Goal: Task Accomplishment & Management: Use online tool/utility

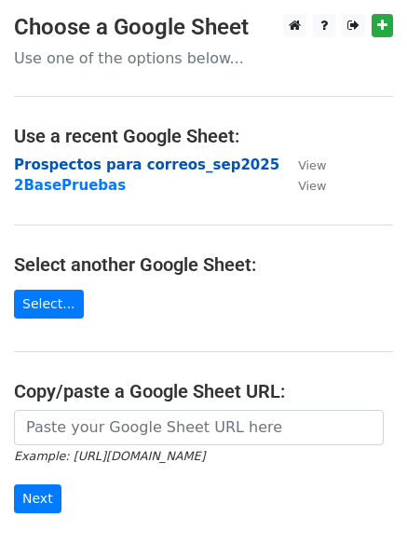
click at [137, 158] on strong "Prospectos para correos_sep2025" at bounding box center [147, 165] width 266 height 17
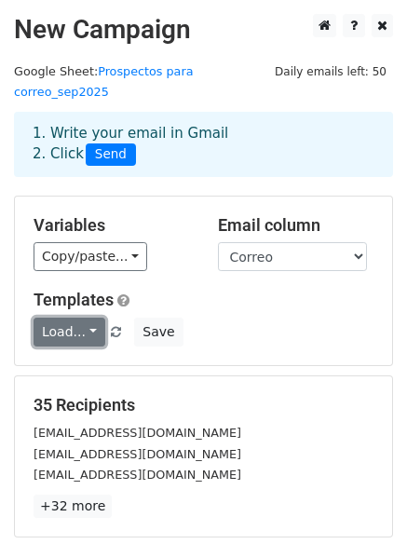
click at [92, 318] on link "Load..." at bounding box center [70, 332] width 72 height 29
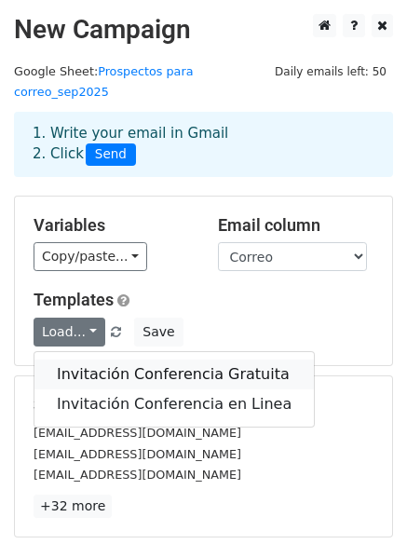
click at [95, 360] on link "Invitación Conferencia Gratuita" at bounding box center [174, 375] width 280 height 30
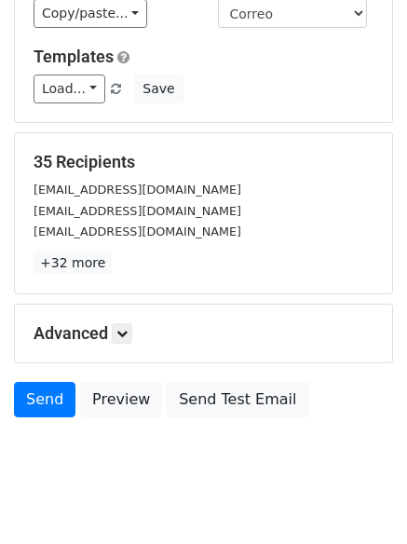
scroll to position [254, 0]
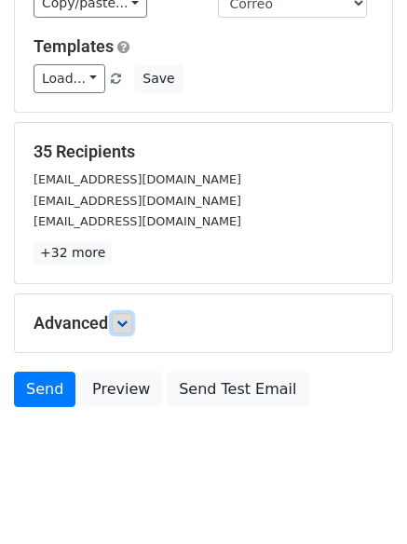
click at [127, 318] on icon at bounding box center [122, 323] width 11 height 11
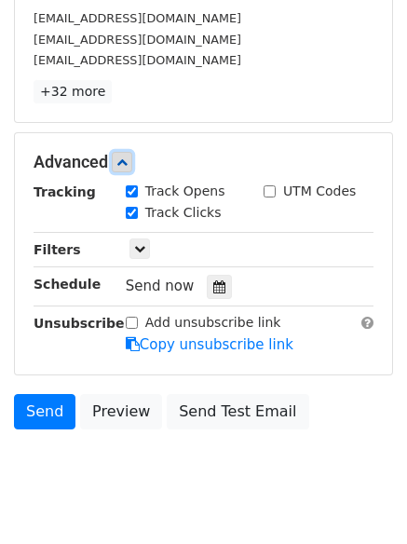
scroll to position [436, 0]
